Goal: Information Seeking & Learning: Find specific fact

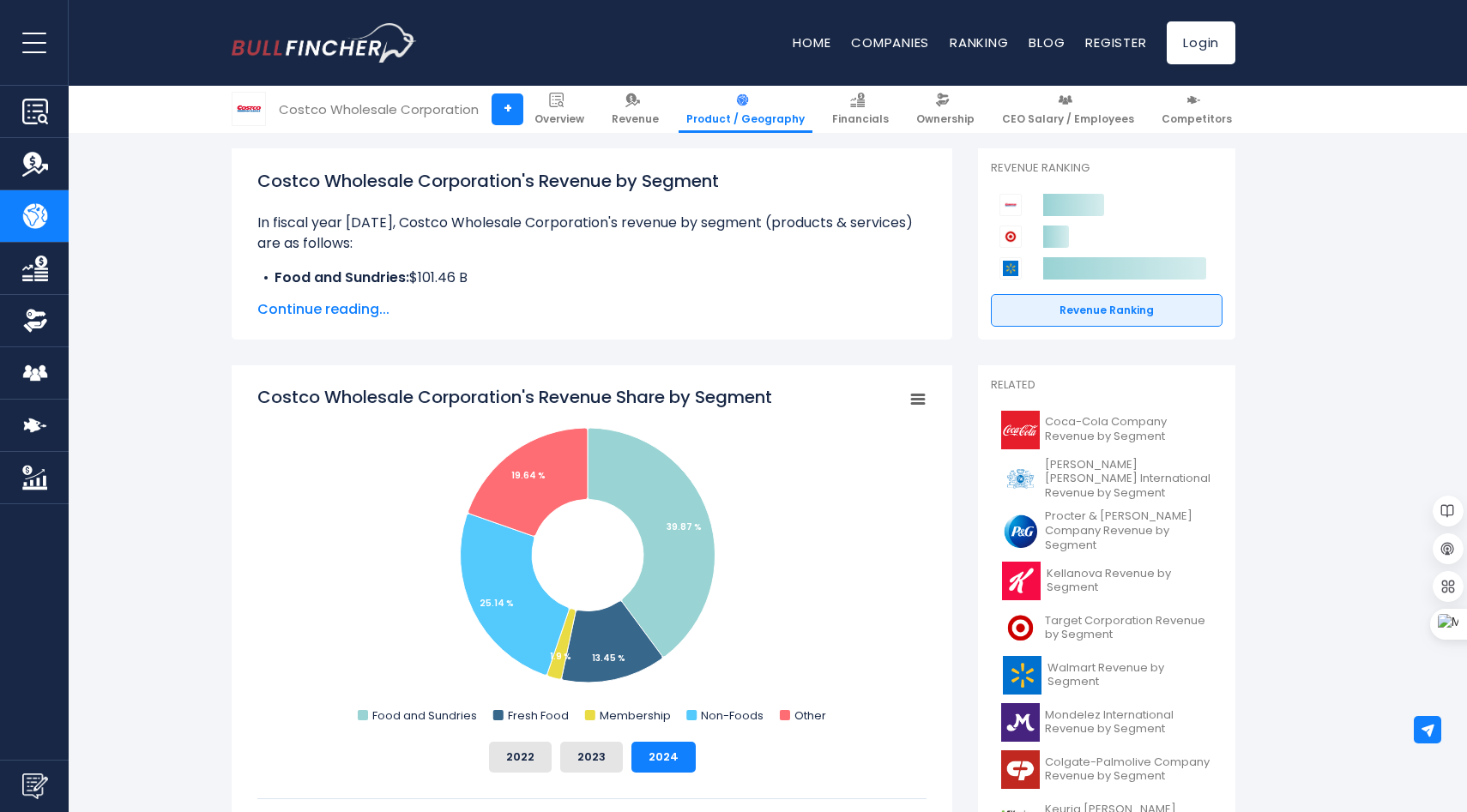
scroll to position [230, 0]
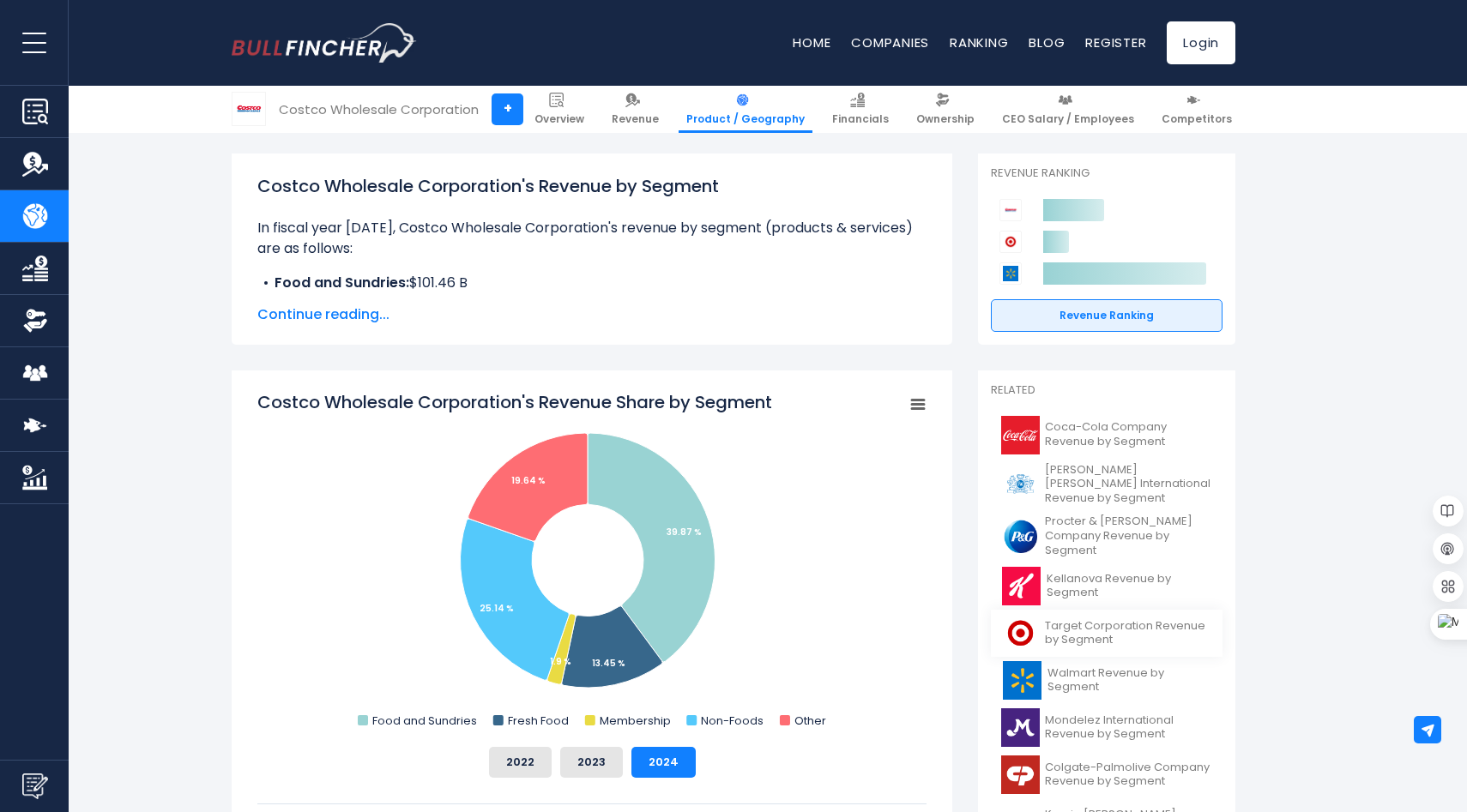
click at [1084, 619] on span "Target Corporation Revenue by Segment" at bounding box center [1128, 634] width 167 height 29
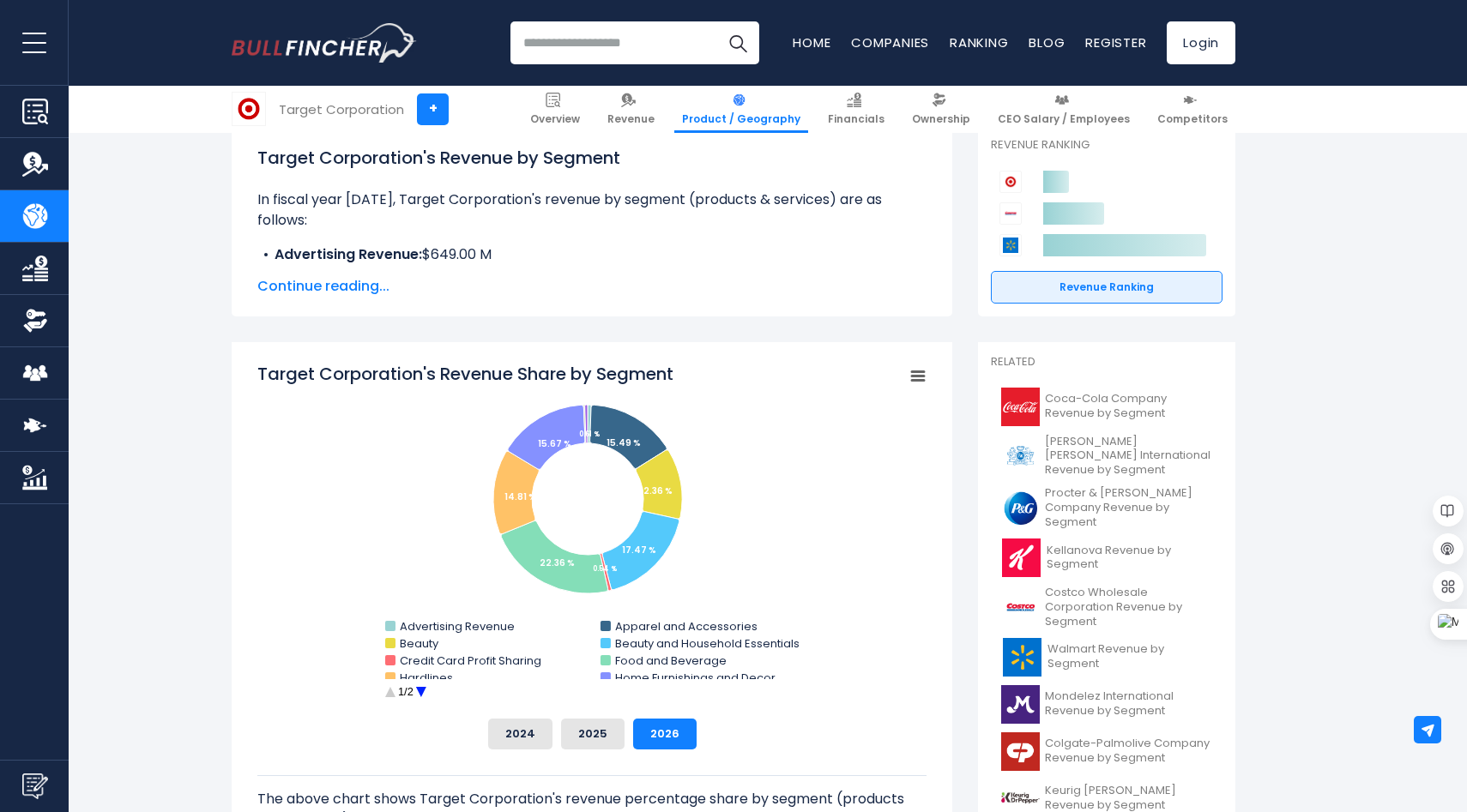
scroll to position [264, 0]
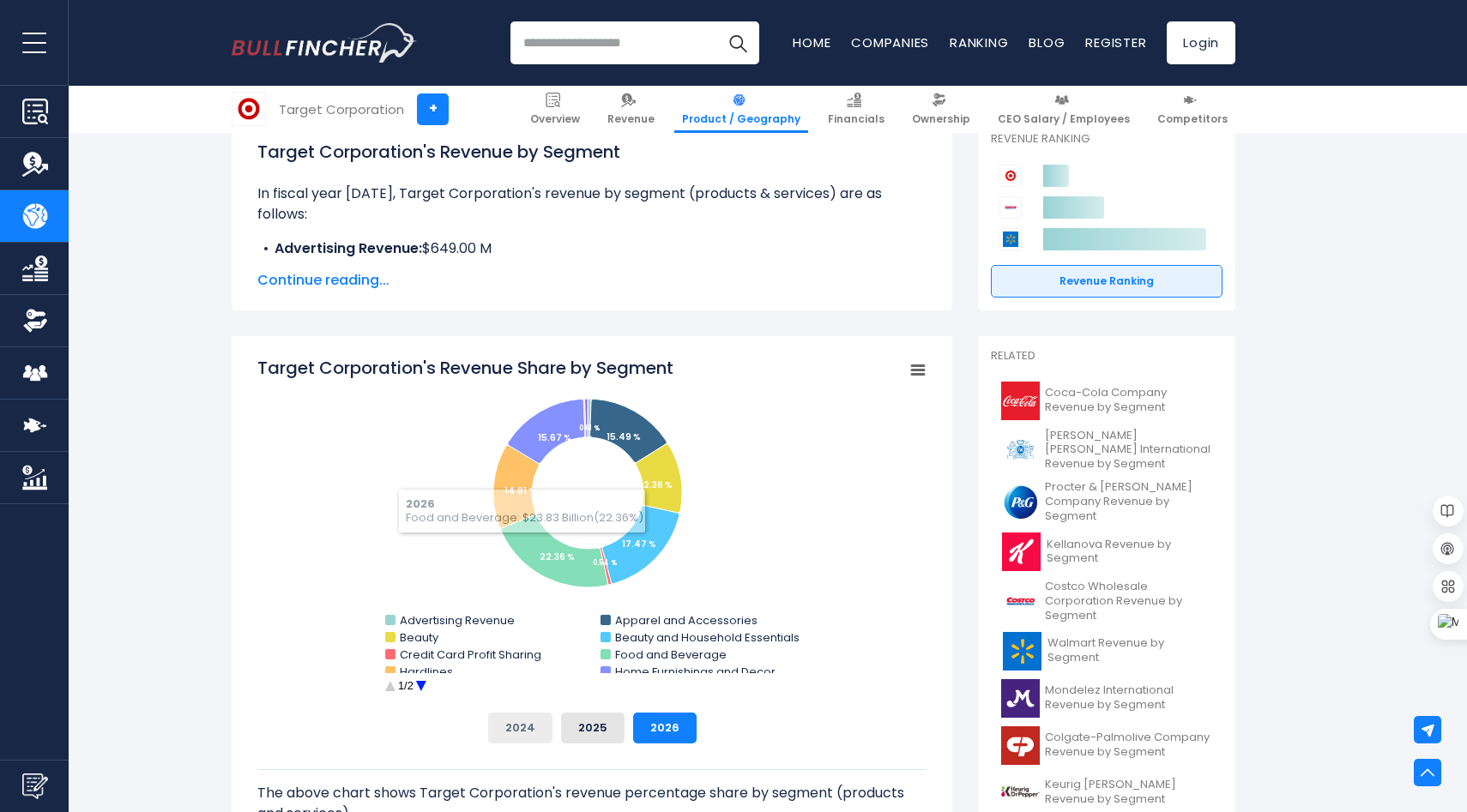
click at [522, 726] on button "2024" at bounding box center [520, 728] width 65 height 31
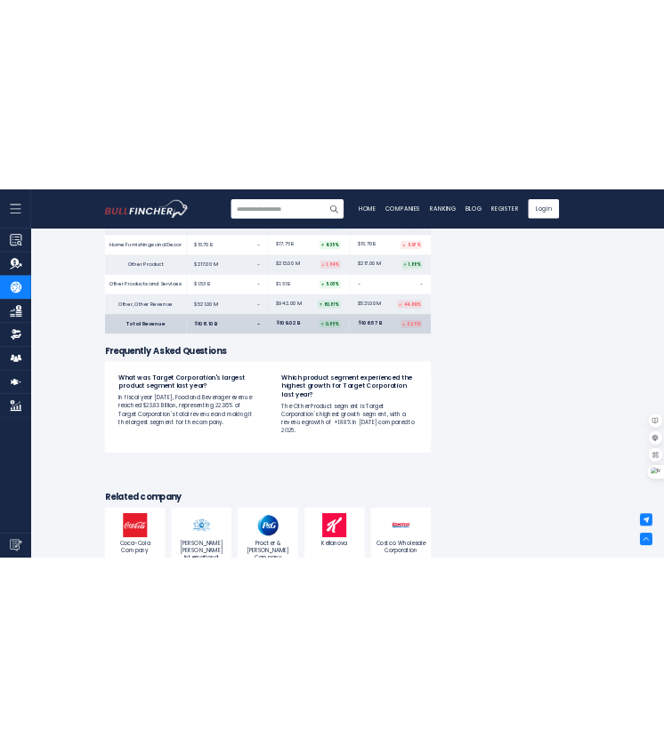
scroll to position [3479, 0]
